Goal: Navigation & Orientation: Find specific page/section

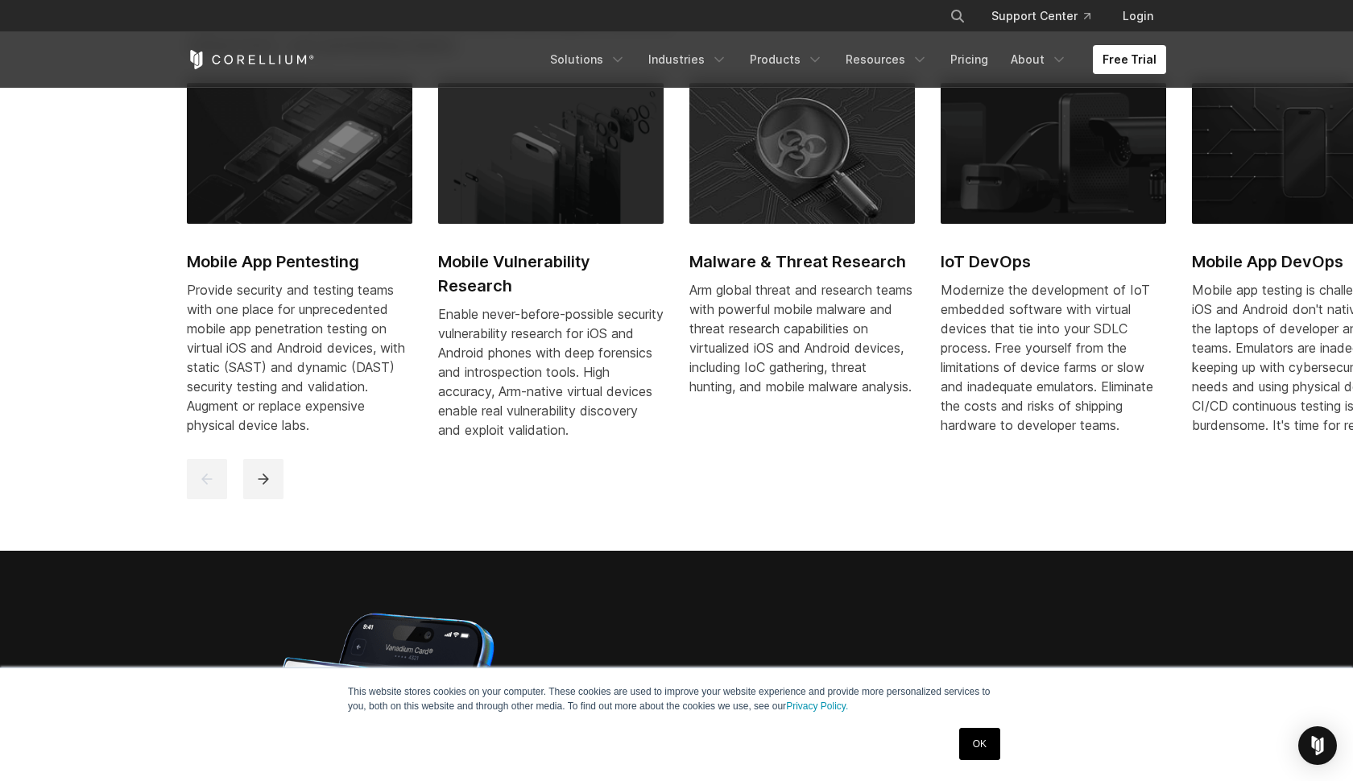
scroll to position [945, 0]
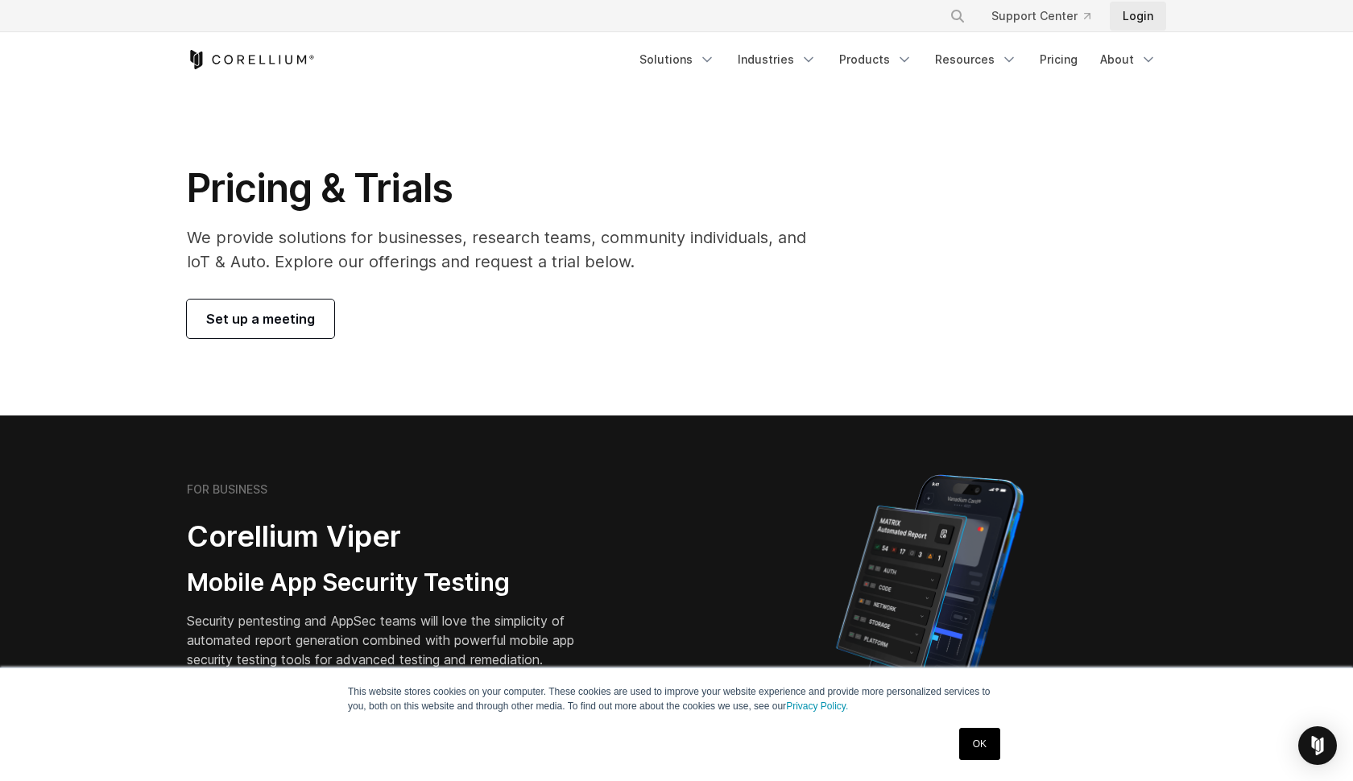
click at [1143, 20] on link "Login" at bounding box center [1138, 16] width 56 height 29
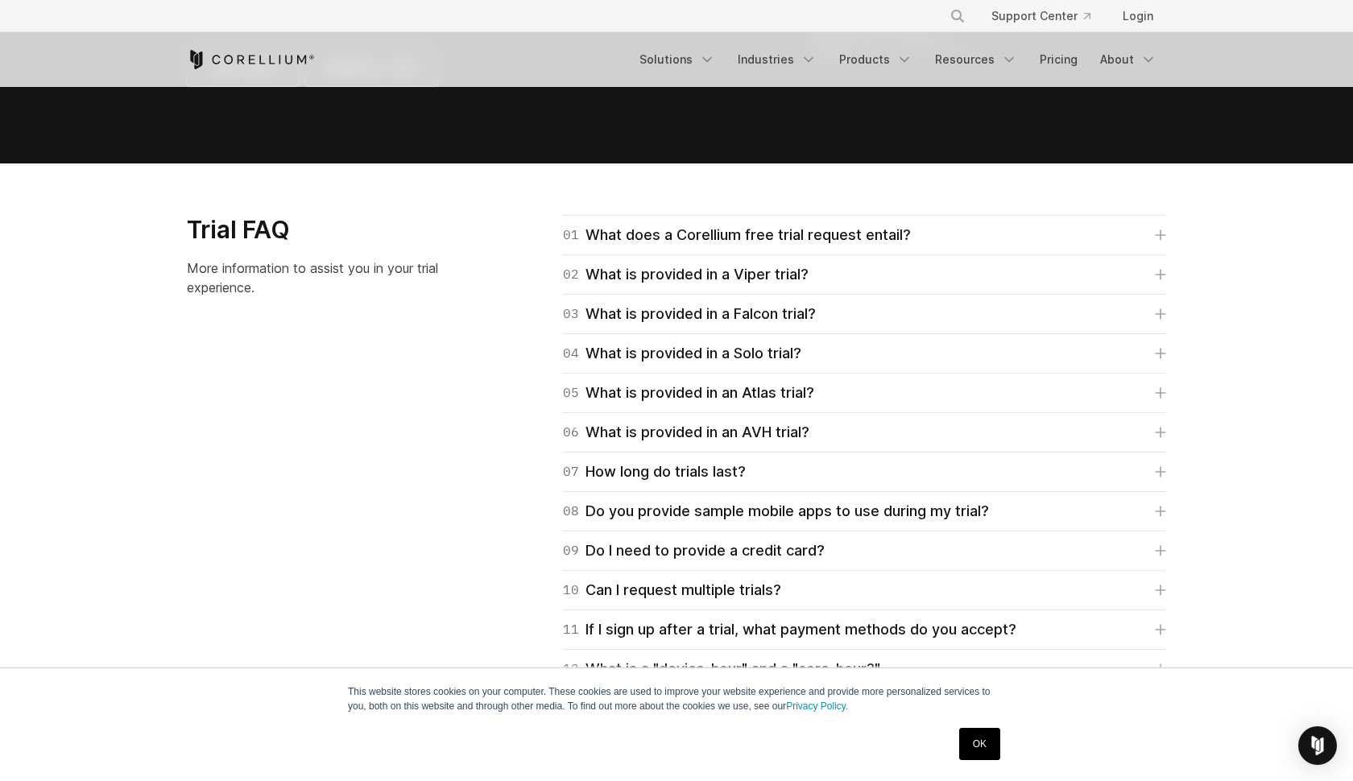
scroll to position [2214, 0]
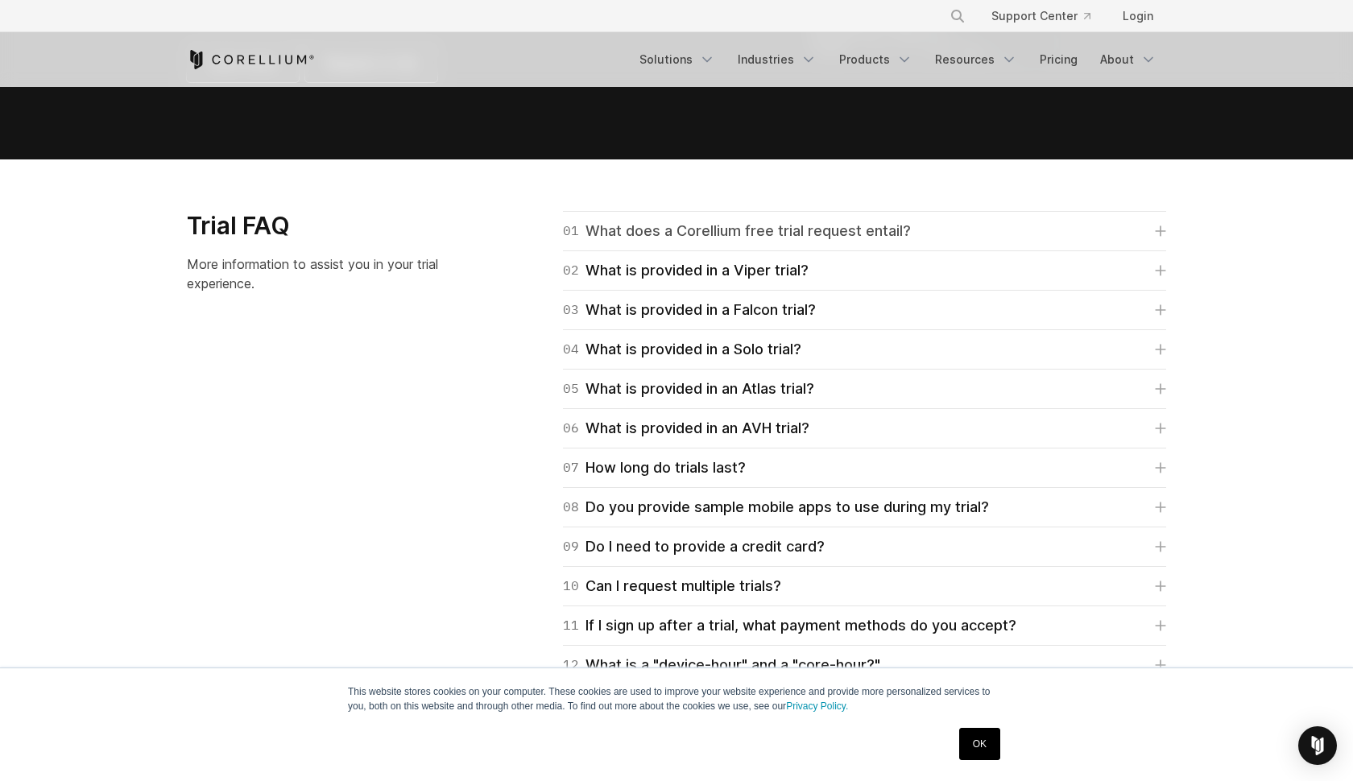
click at [667, 230] on div "01 What does a Corellium free trial request entail?" at bounding box center [737, 231] width 348 height 23
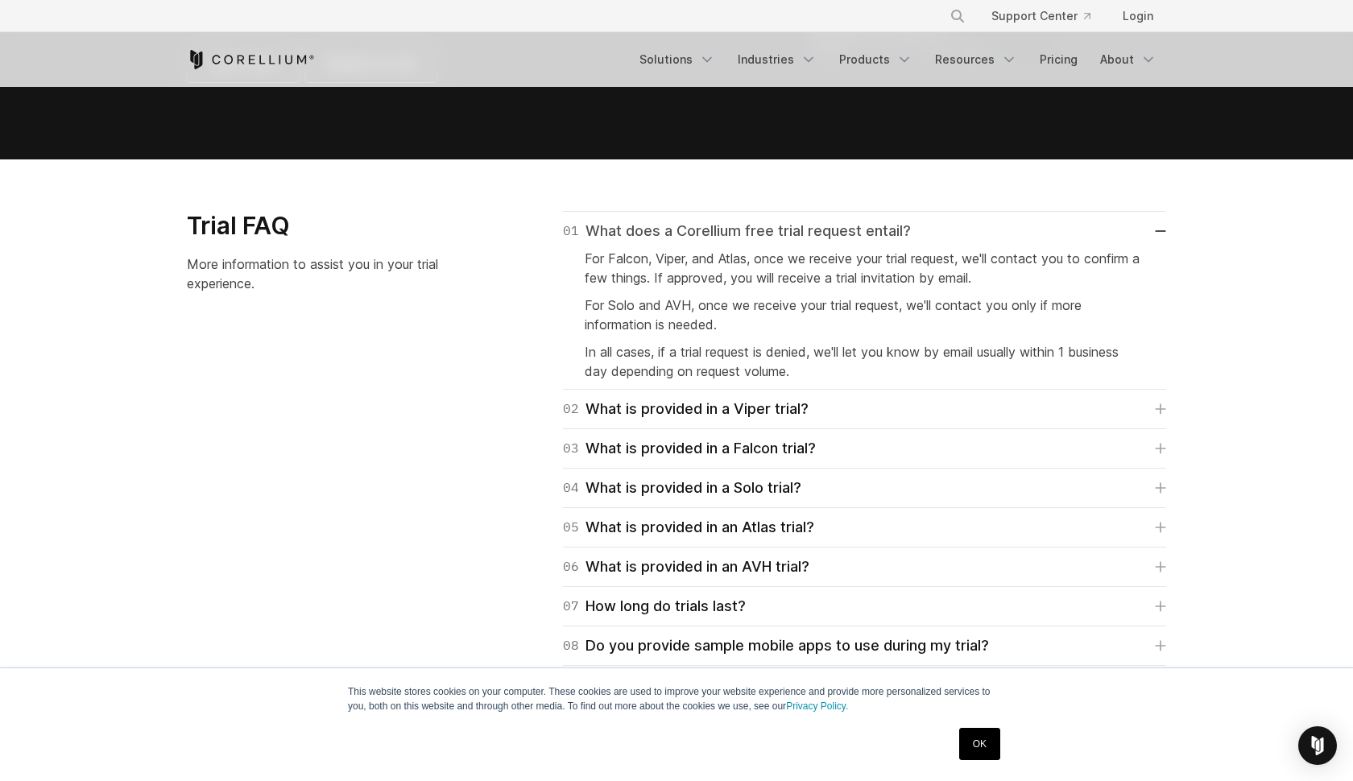
click at [667, 230] on div "01 What does a Corellium free trial request entail?" at bounding box center [737, 231] width 348 height 23
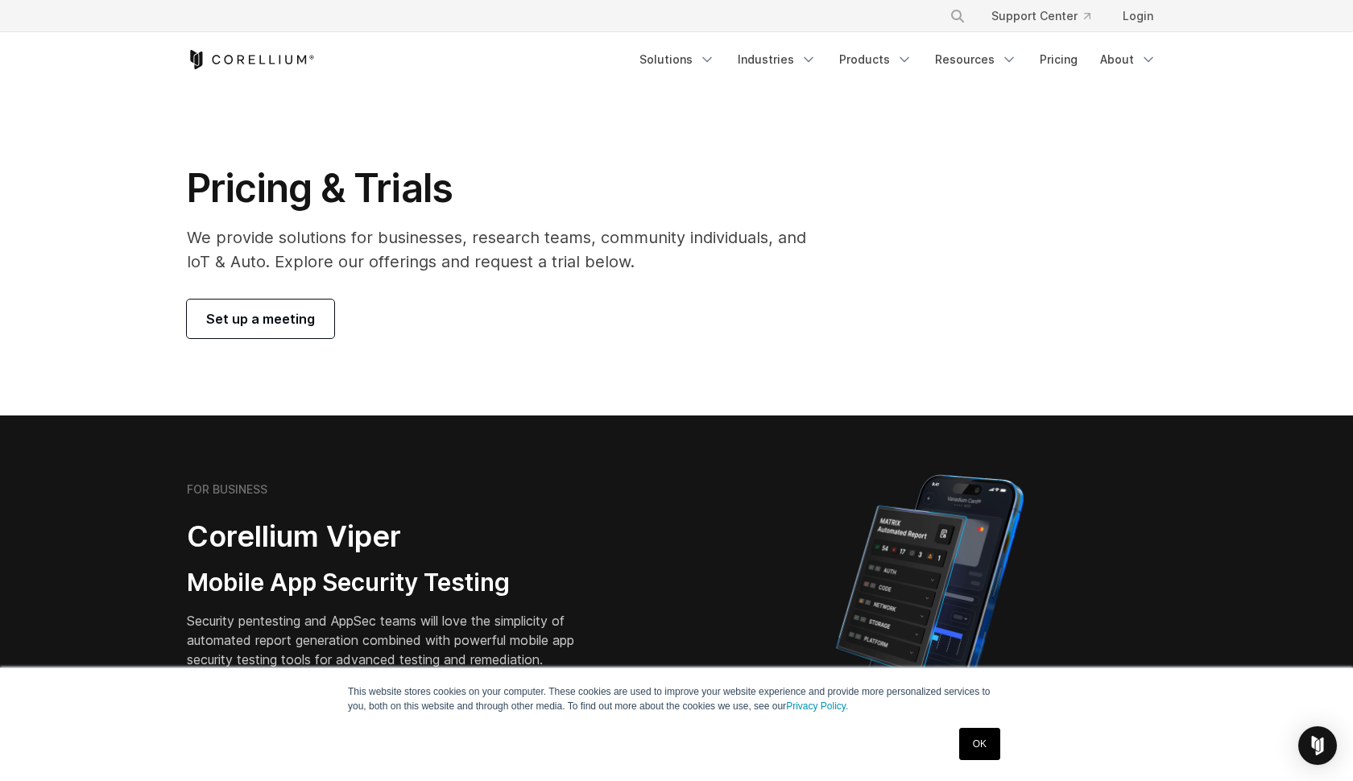
scroll to position [0, 0]
click at [1125, 8] on link "Login" at bounding box center [1138, 16] width 56 height 29
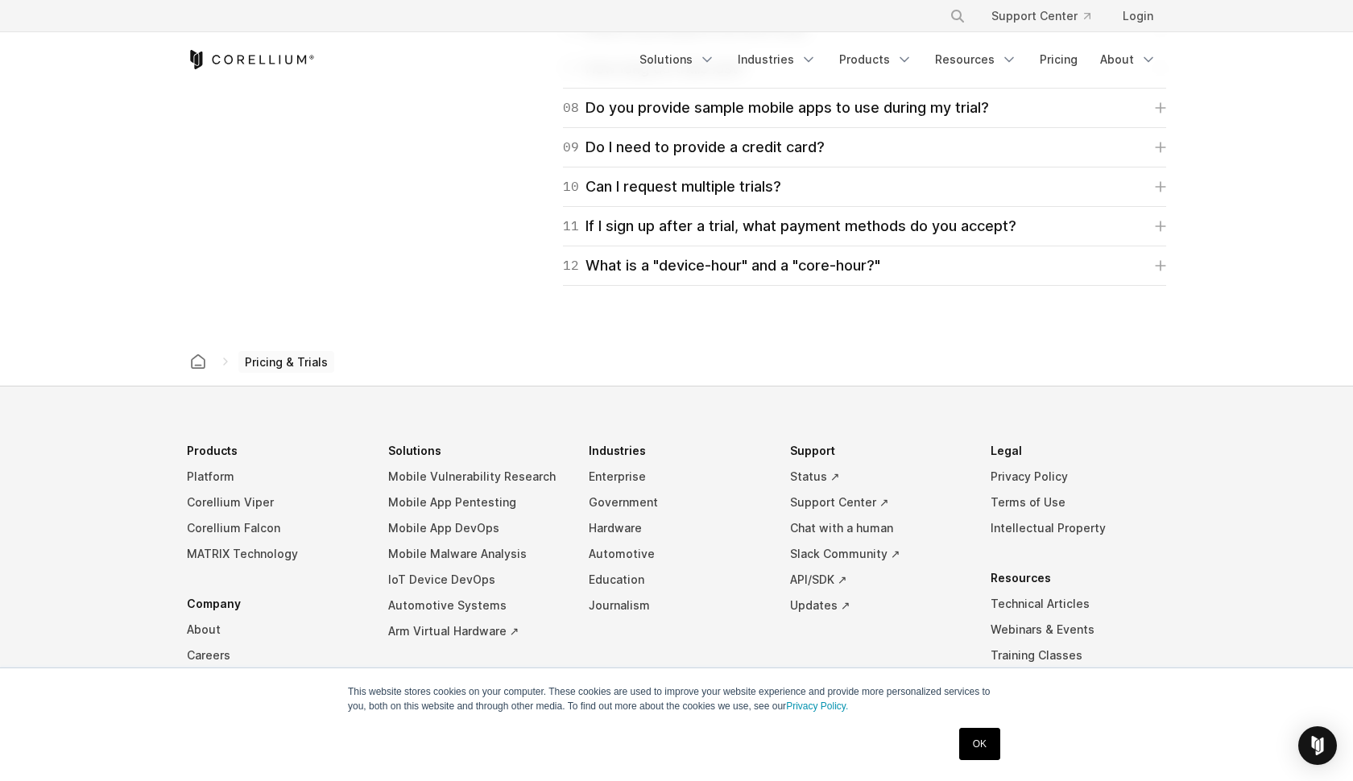
scroll to position [2632, 0]
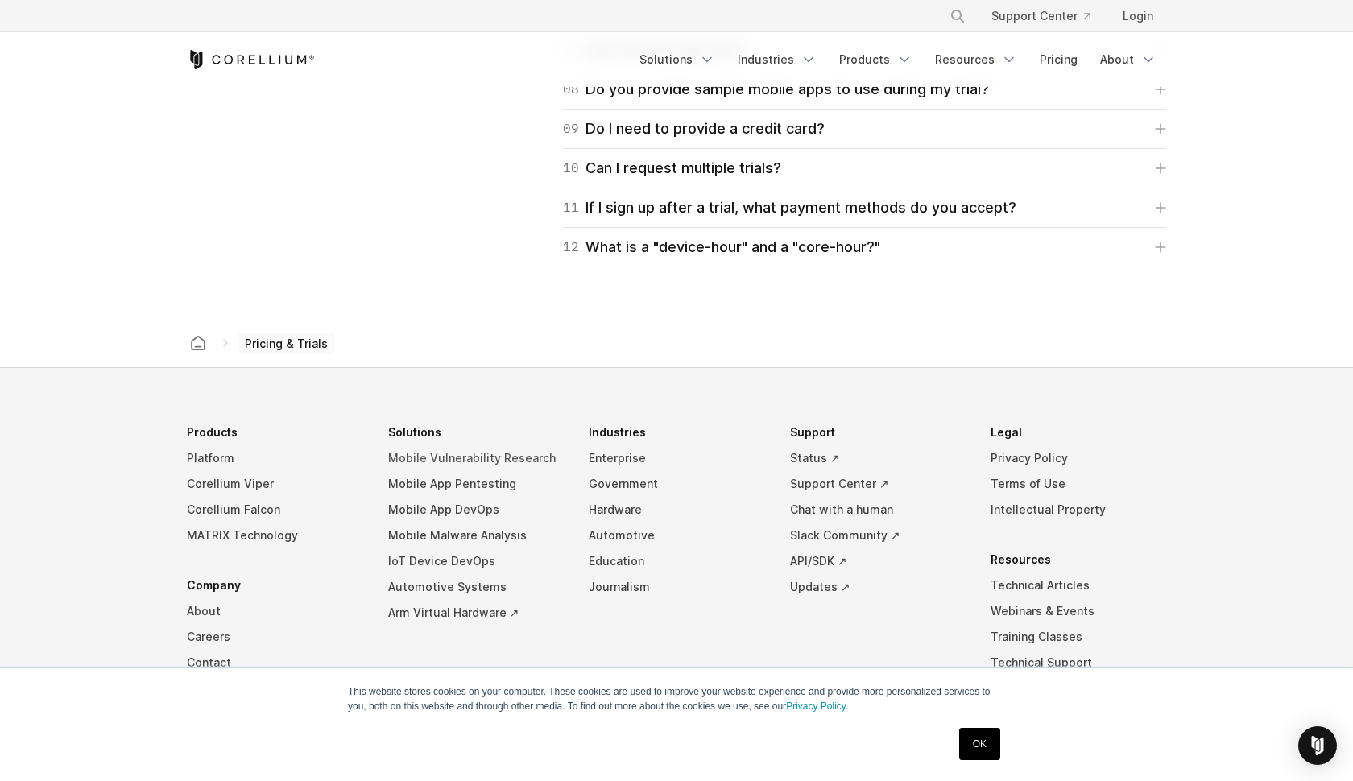
click at [500, 455] on link "Mobile Vulnerability Research" at bounding box center [476, 458] width 176 height 26
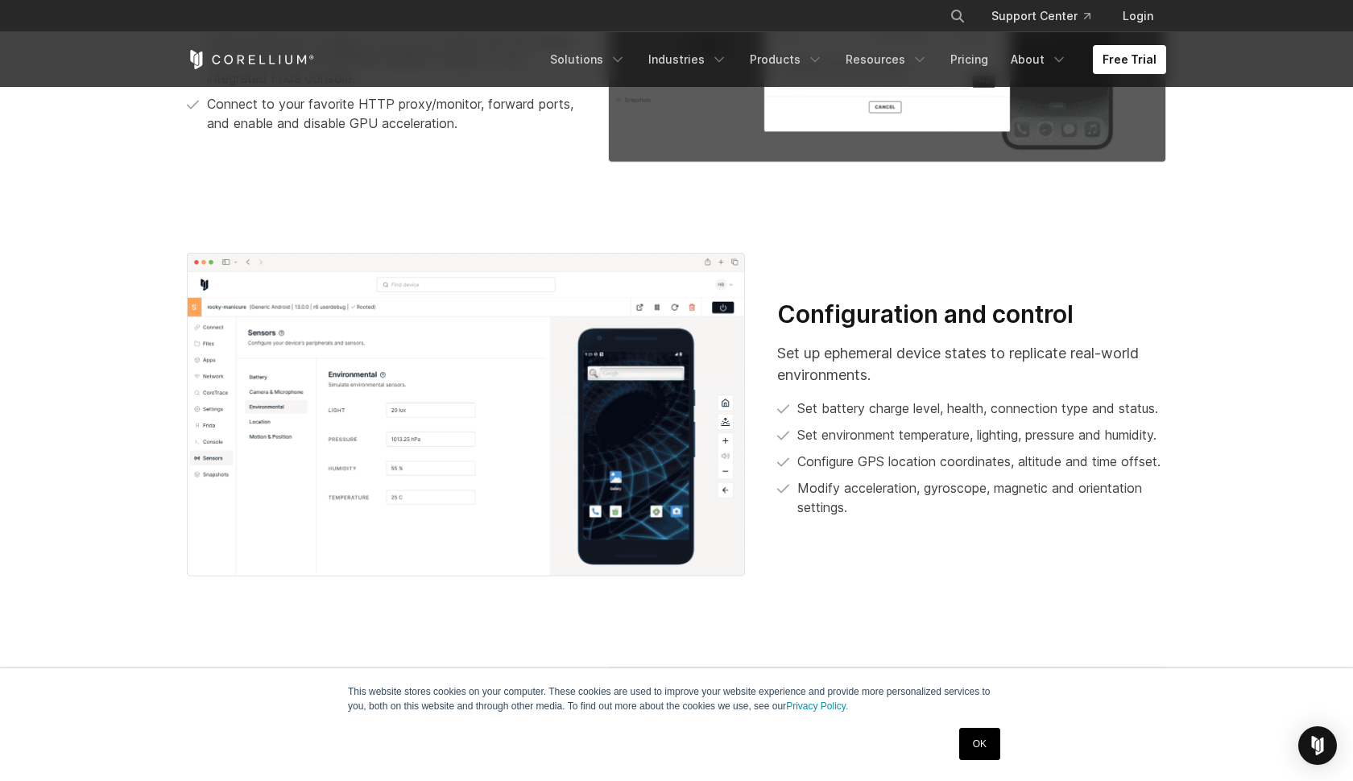
scroll to position [759, 0]
